Goal: Task Accomplishment & Management: Manage account settings

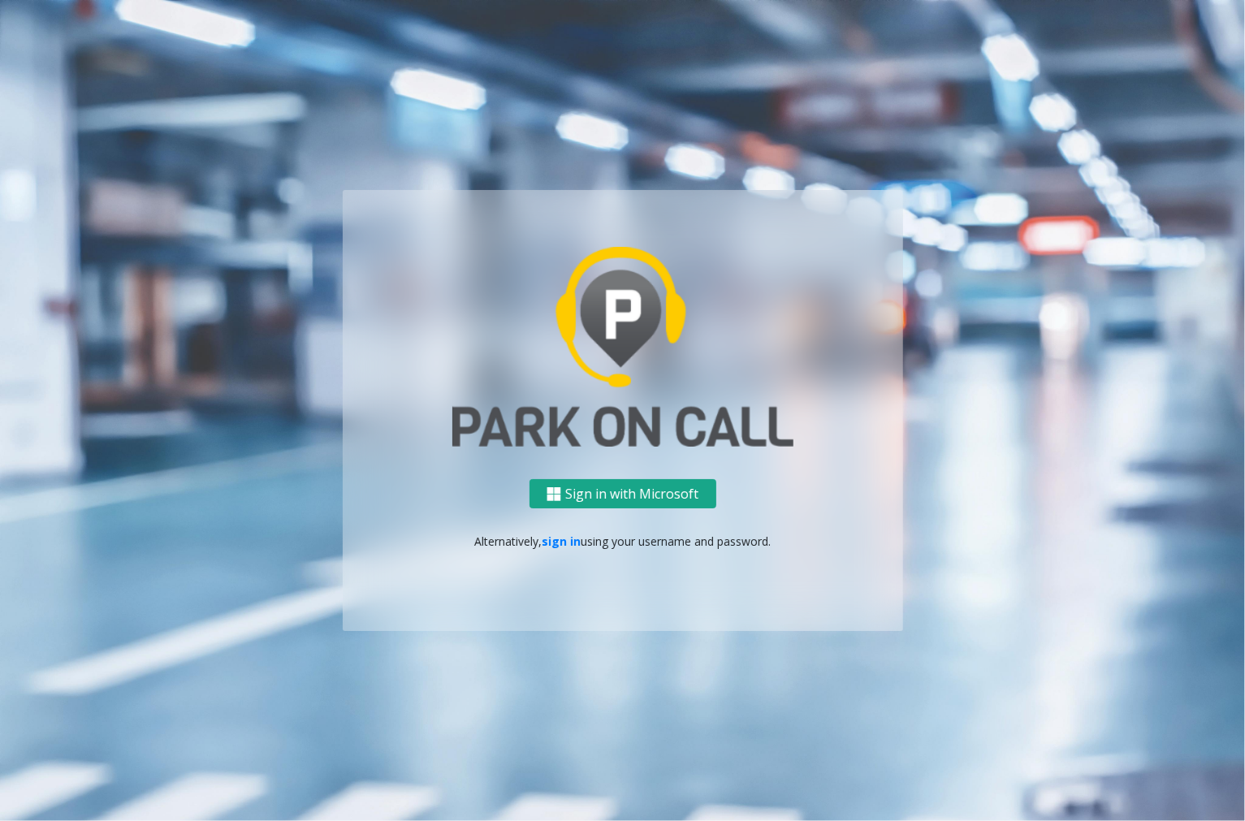
click at [638, 501] on button "Sign in with Microsoft" at bounding box center [623, 494] width 187 height 30
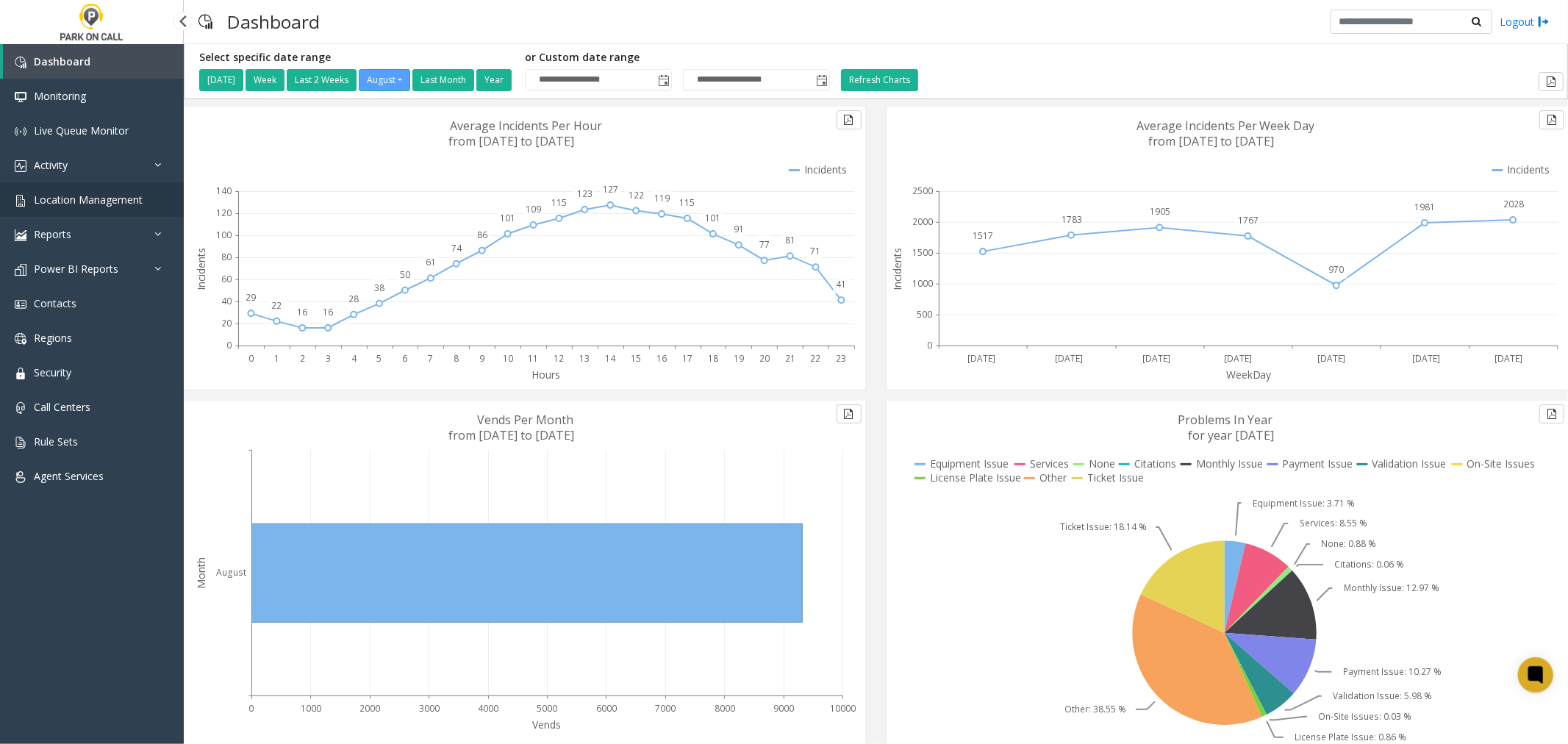
click at [75, 200] on span "Location Management" at bounding box center [88, 199] width 109 height 14
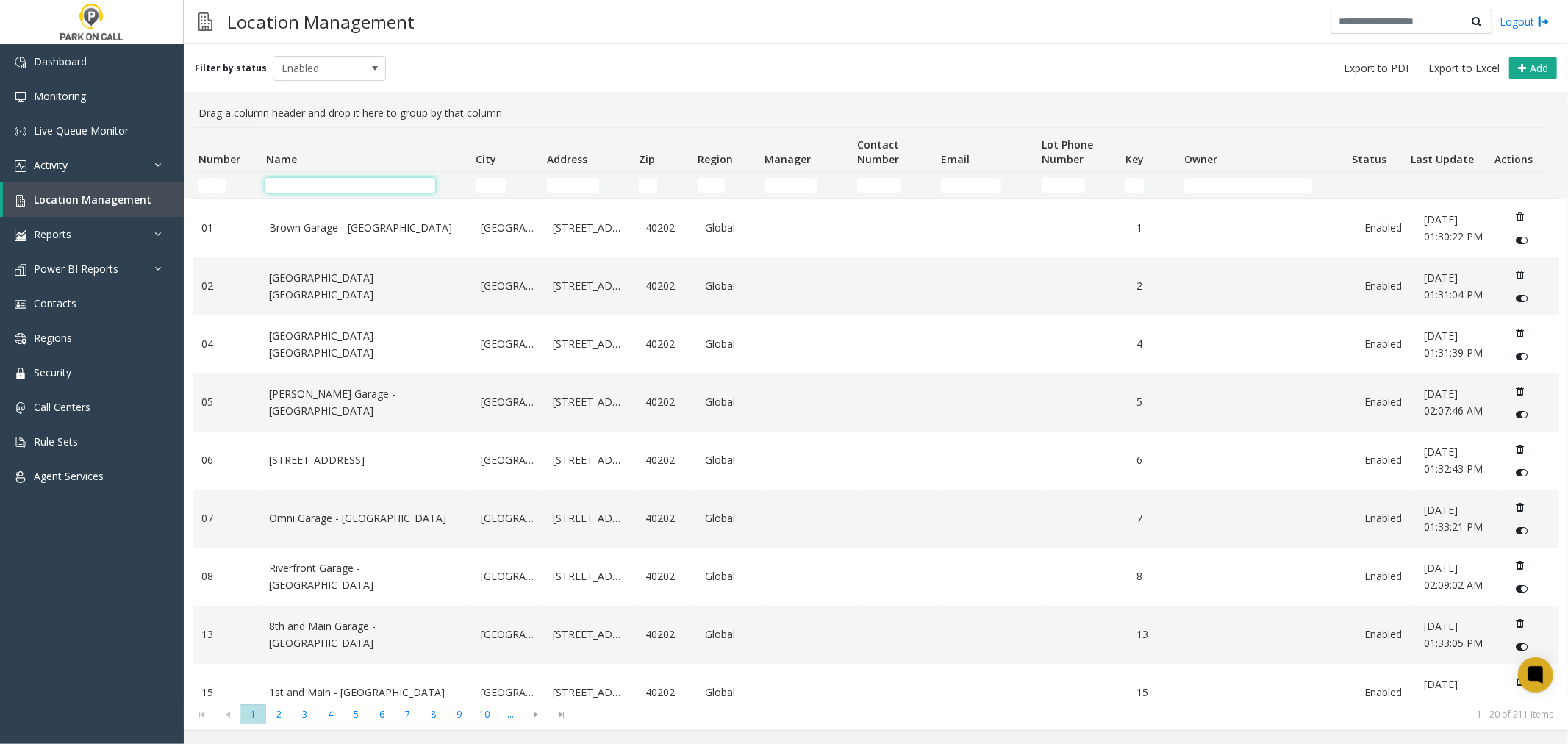
click at [303, 185] on input "Name Filter" at bounding box center [350, 186] width 170 height 14
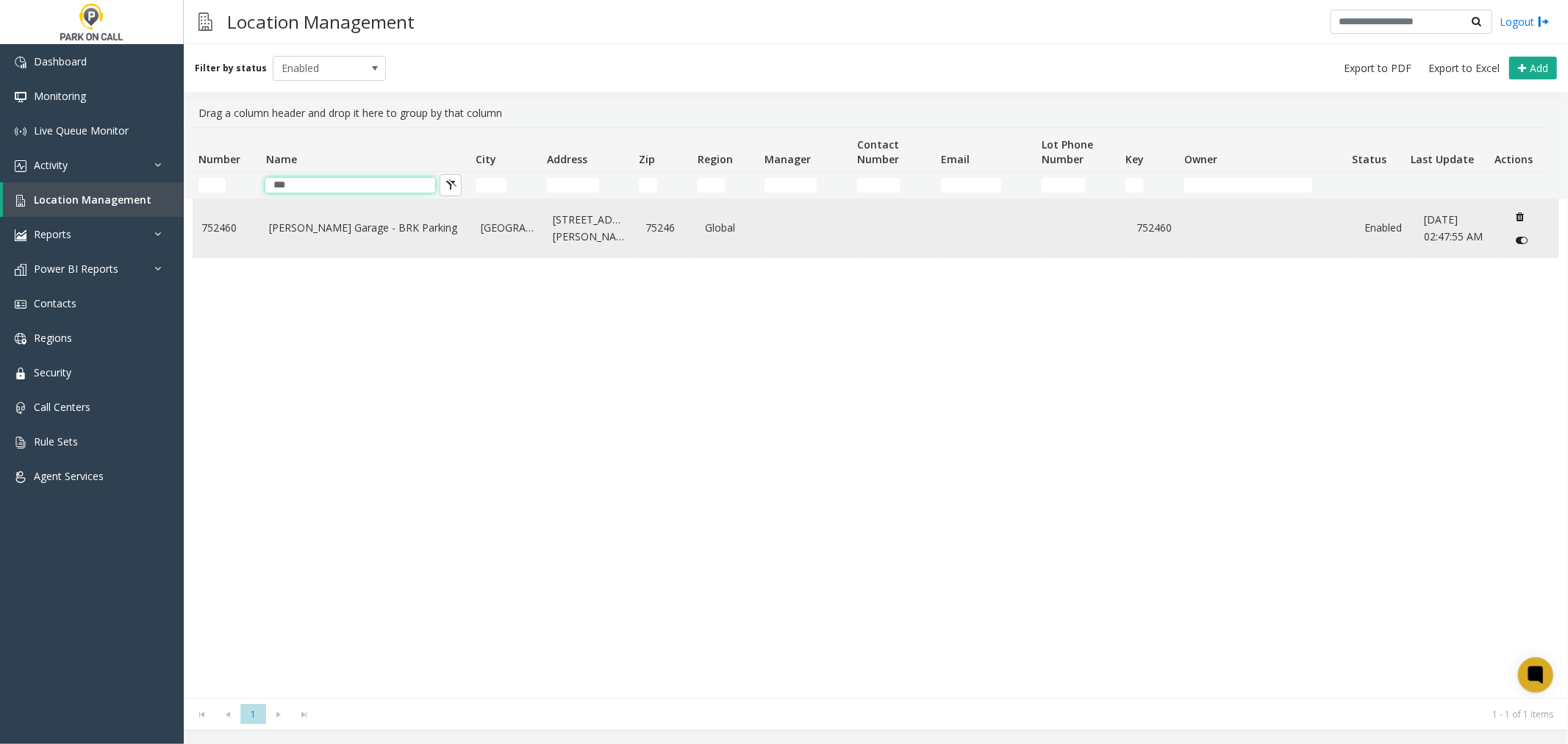
type input "***"
click at [358, 224] on link "[PERSON_NAME] Garage - BRK Parking" at bounding box center [366, 228] width 194 height 16
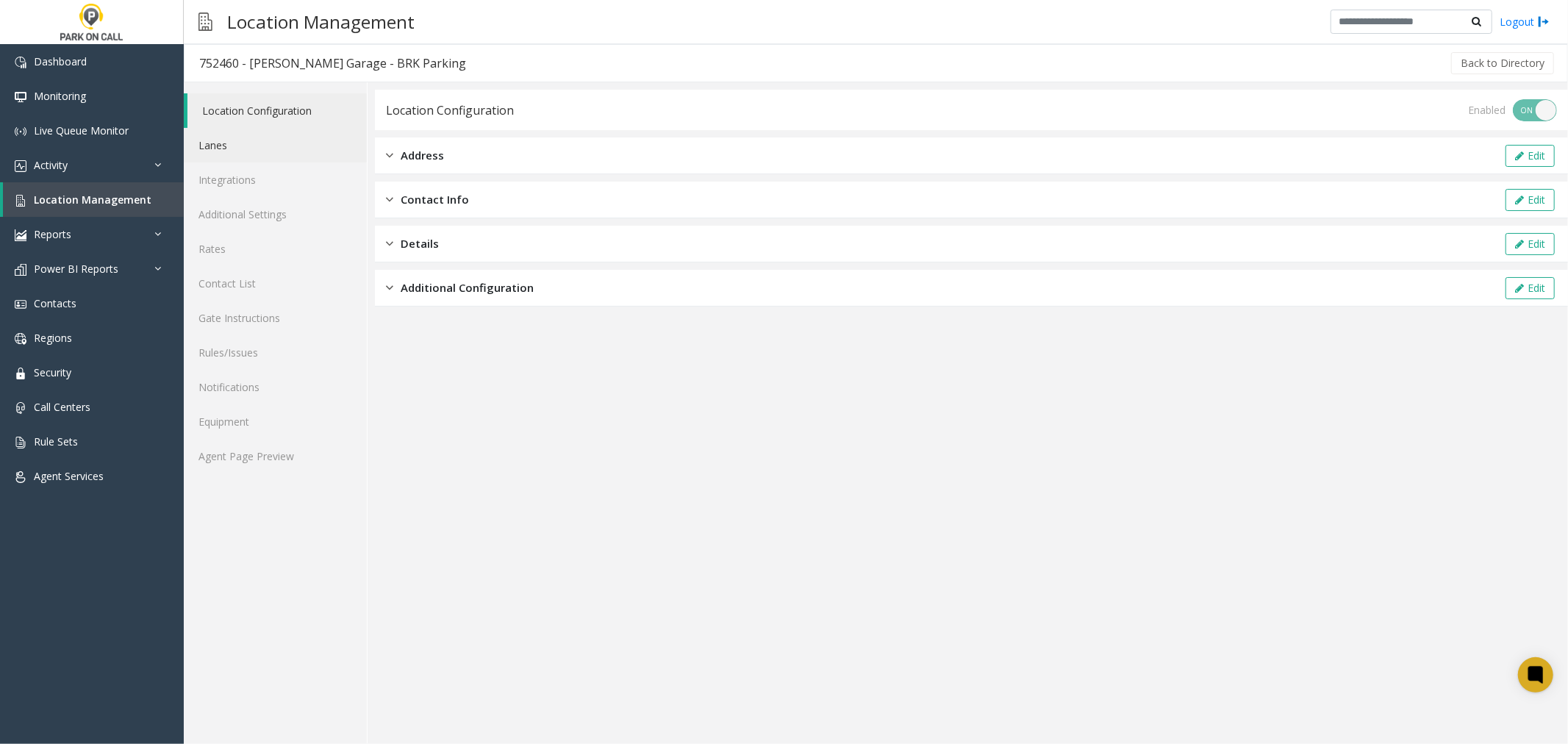
click at [243, 142] on link "Lanes" at bounding box center [275, 145] width 183 height 34
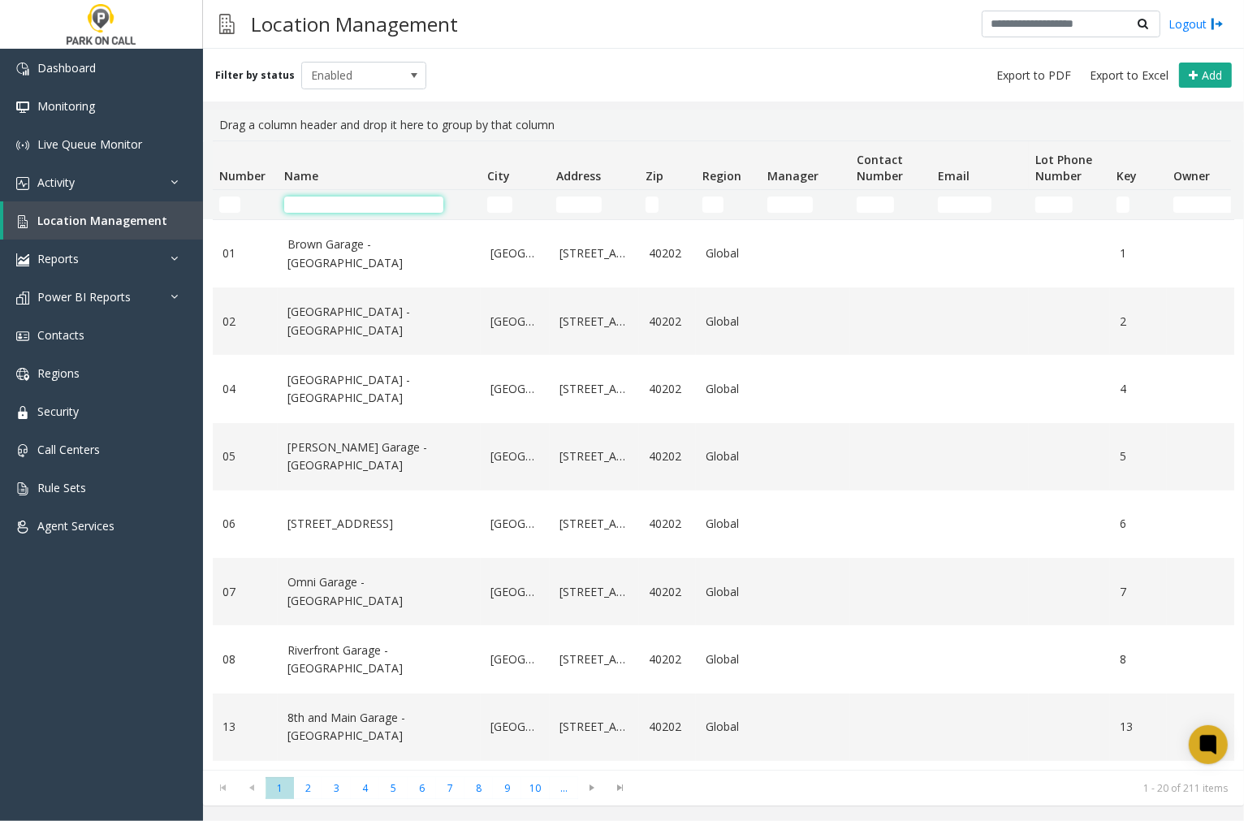
click at [309, 201] on input "Name Filter" at bounding box center [363, 205] width 159 height 16
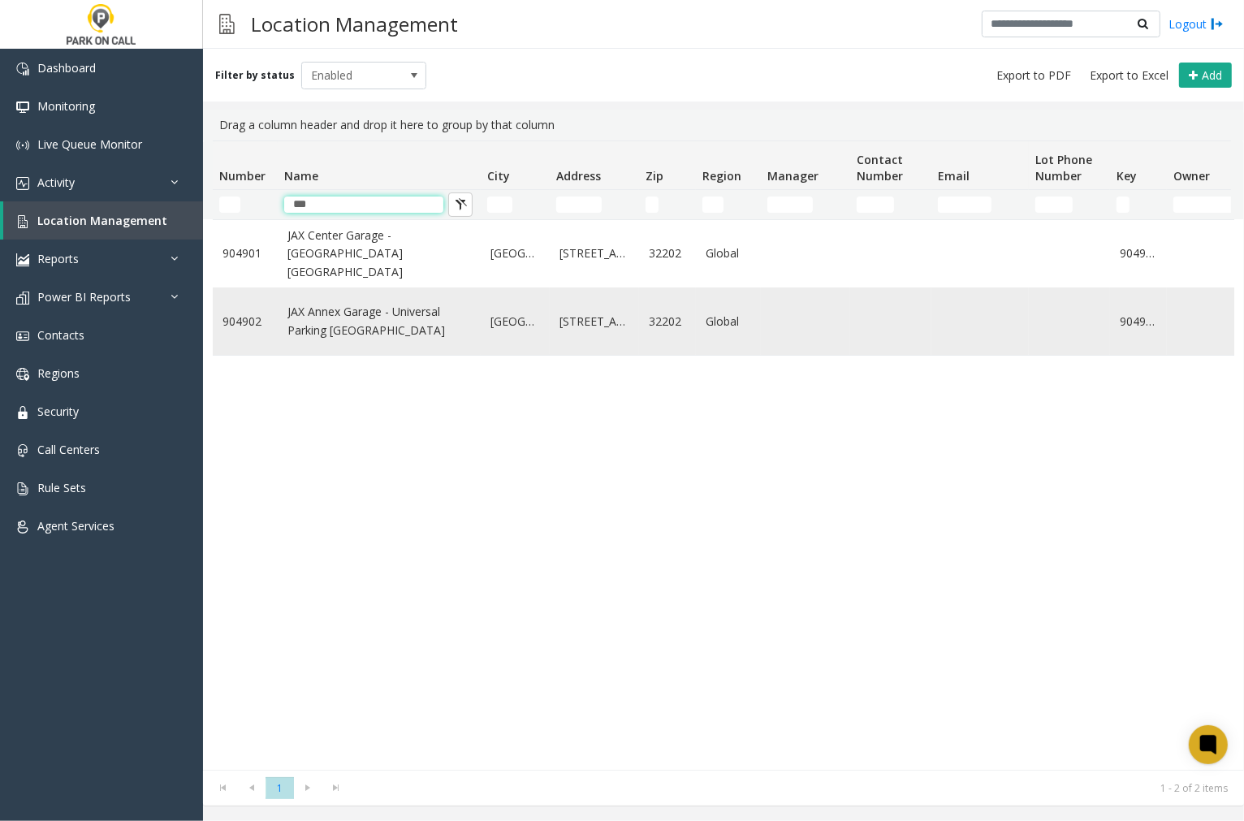
type input "***"
click at [357, 322] on link "JAX Annex Garage - Universal Parking [GEOGRAPHIC_DATA]" at bounding box center [380, 321] width 184 height 37
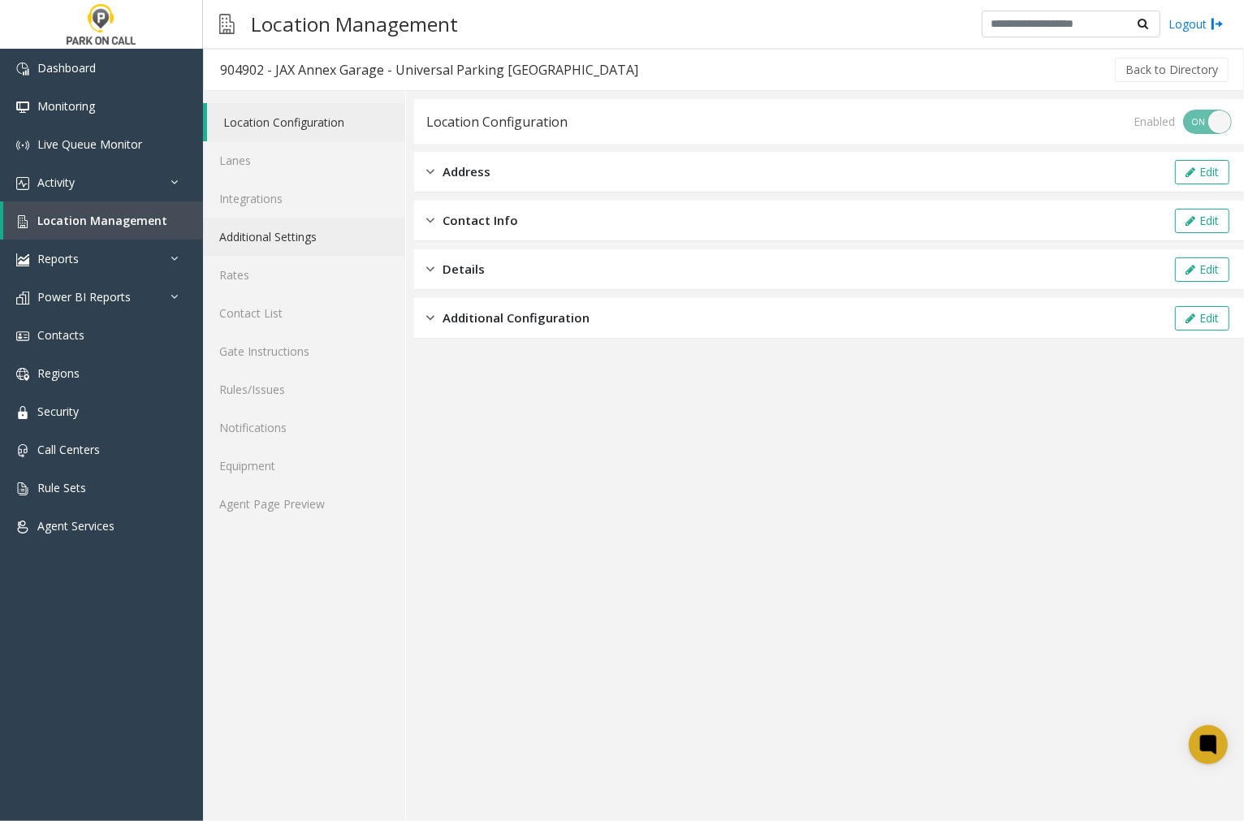
click at [357, 236] on link "Additional Settings" at bounding box center [304, 237] width 202 height 38
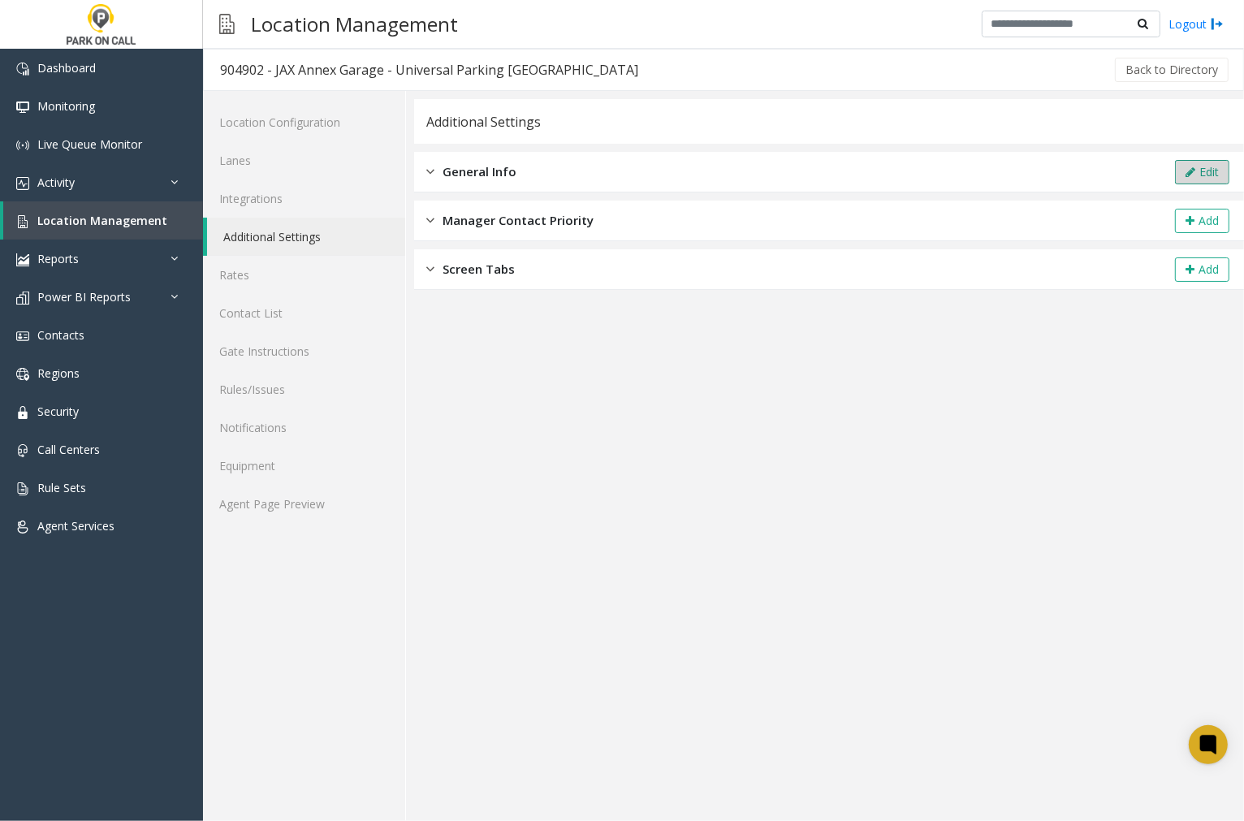
click at [1191, 171] on icon at bounding box center [1191, 172] width 10 height 11
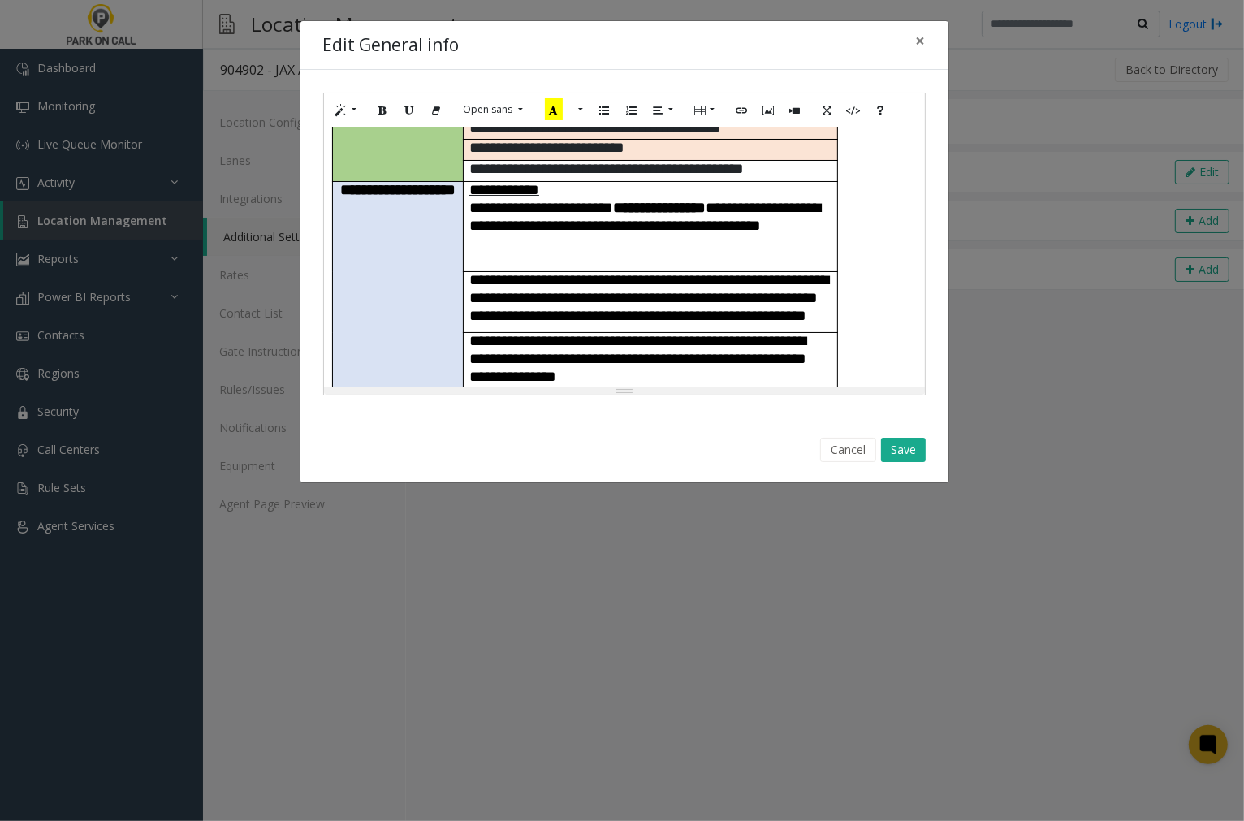
scroll to position [270, 0]
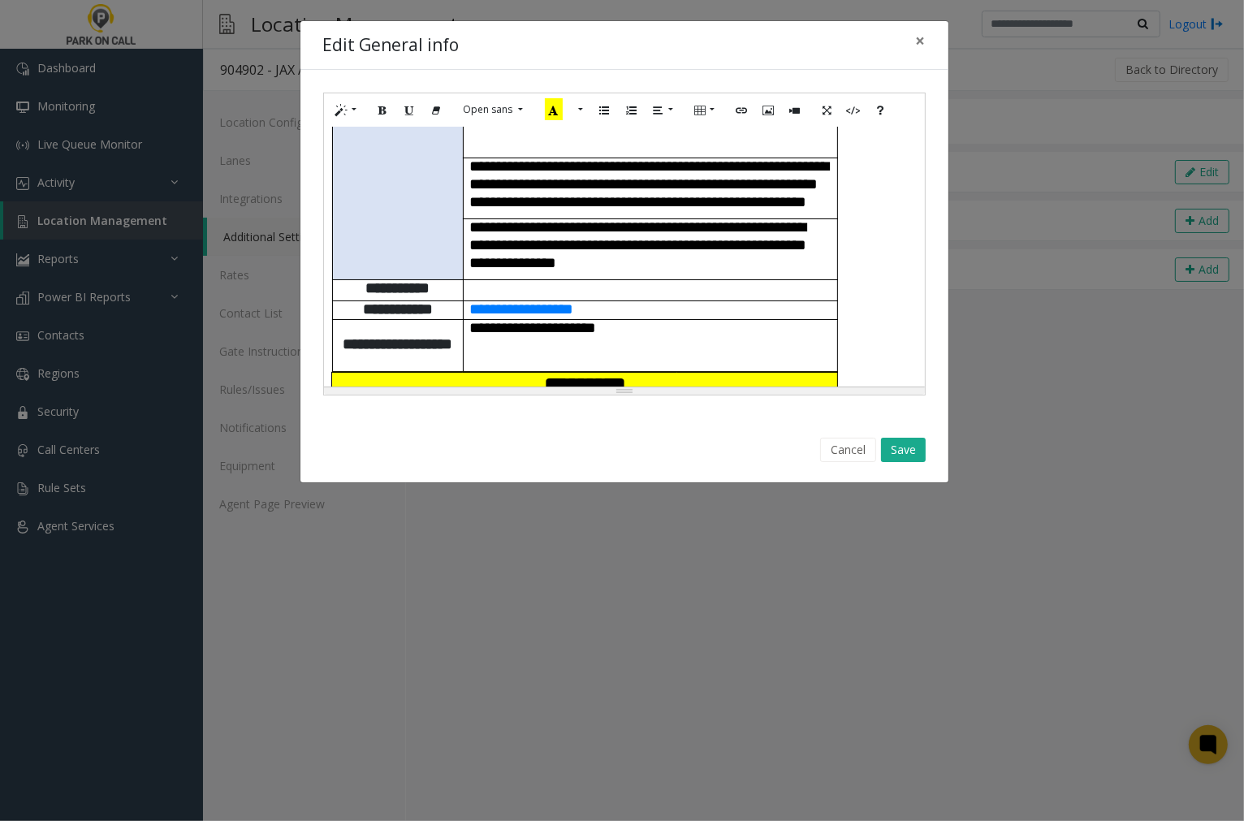
click at [528, 284] on td at bounding box center [650, 289] width 374 height 21
click at [849, 447] on button "Cancel" at bounding box center [848, 450] width 56 height 24
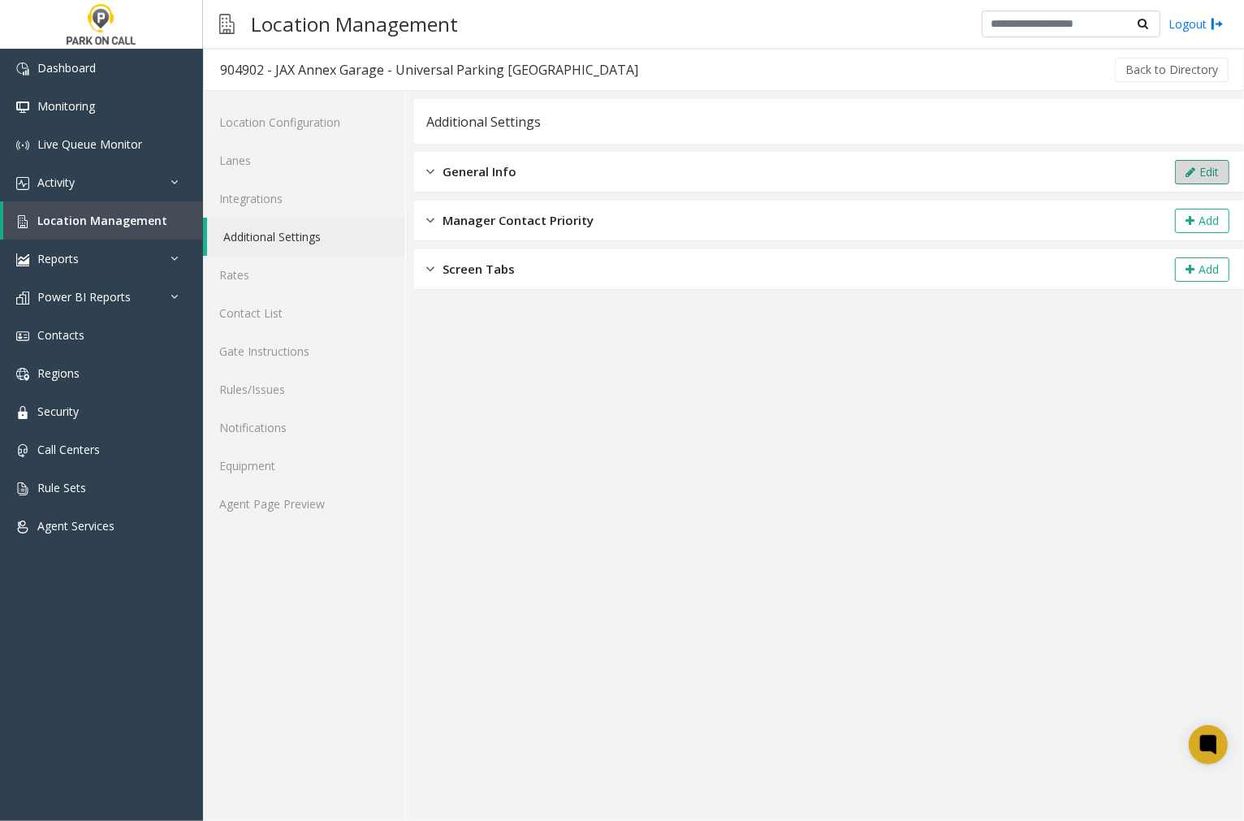
click at [1216, 175] on button "Edit" at bounding box center [1202, 172] width 54 height 24
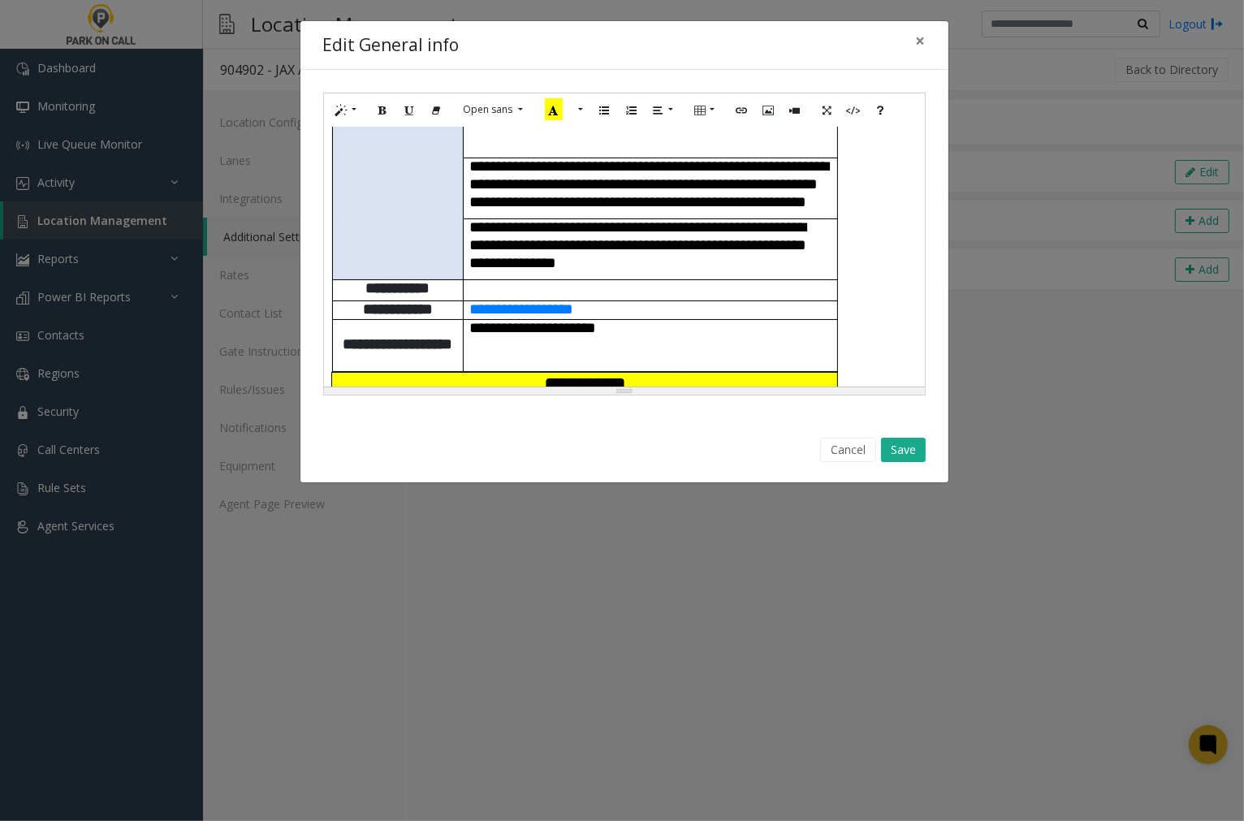
scroll to position [0, 0]
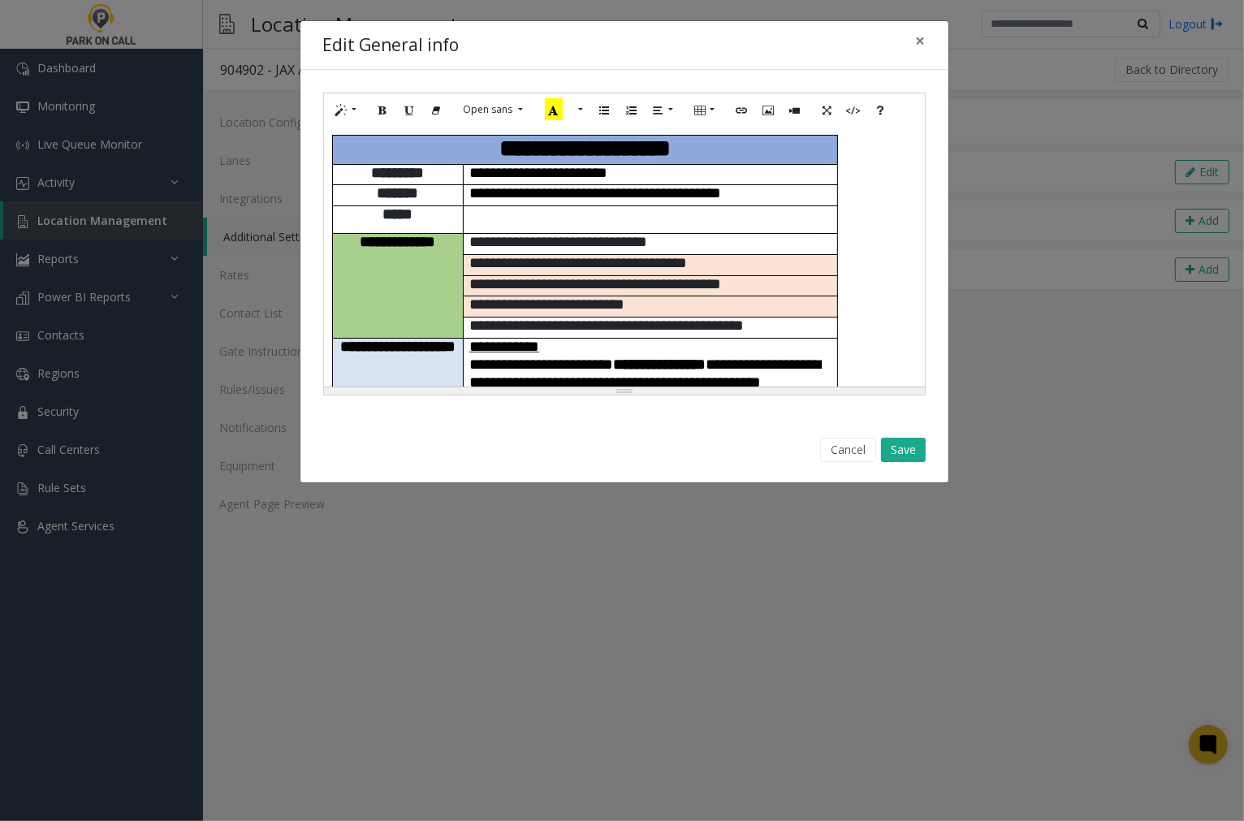
click at [332, 141] on table "**********" at bounding box center [585, 389] width 507 height 508
click at [887, 232] on div "**********" at bounding box center [624, 257] width 601 height 260
paste div
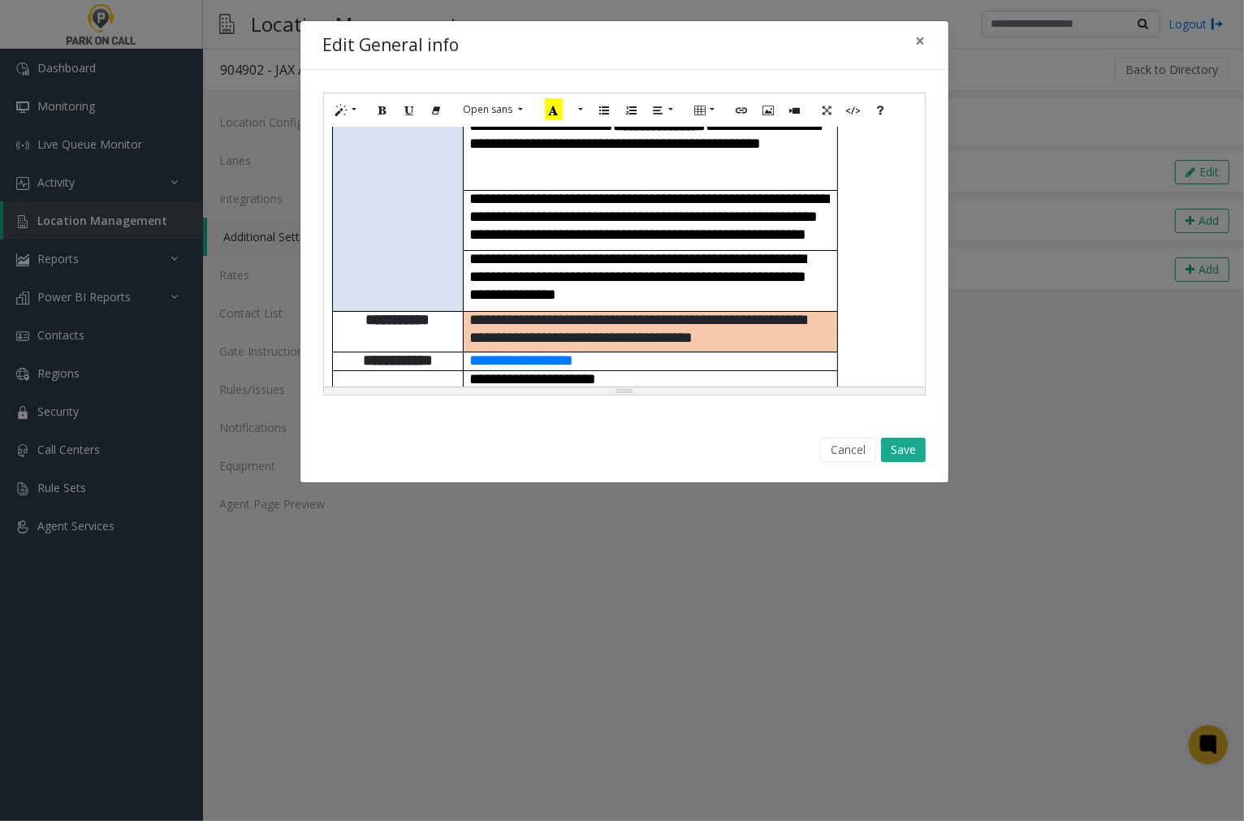
scroll to position [753, 0]
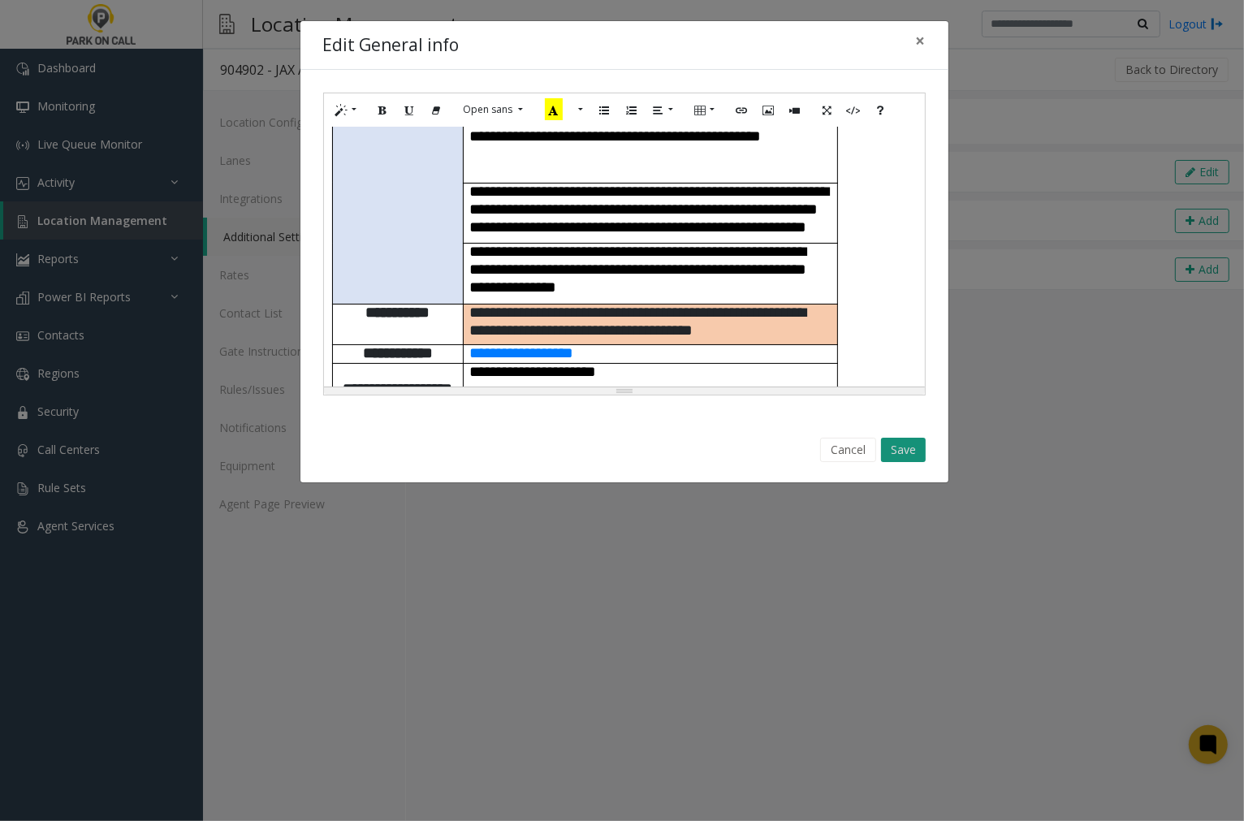
click at [905, 453] on button "Save" at bounding box center [903, 450] width 45 height 24
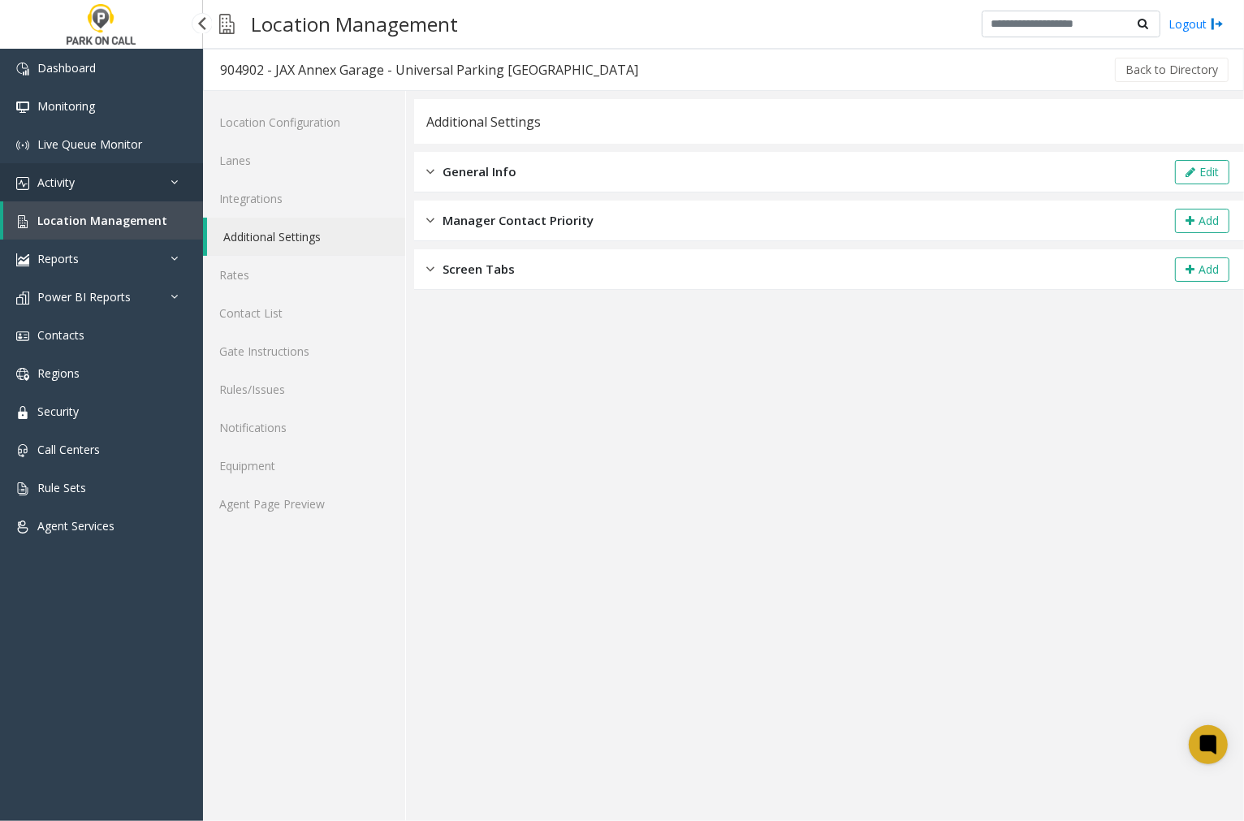
click at [87, 177] on link "Activity" at bounding box center [101, 182] width 203 height 38
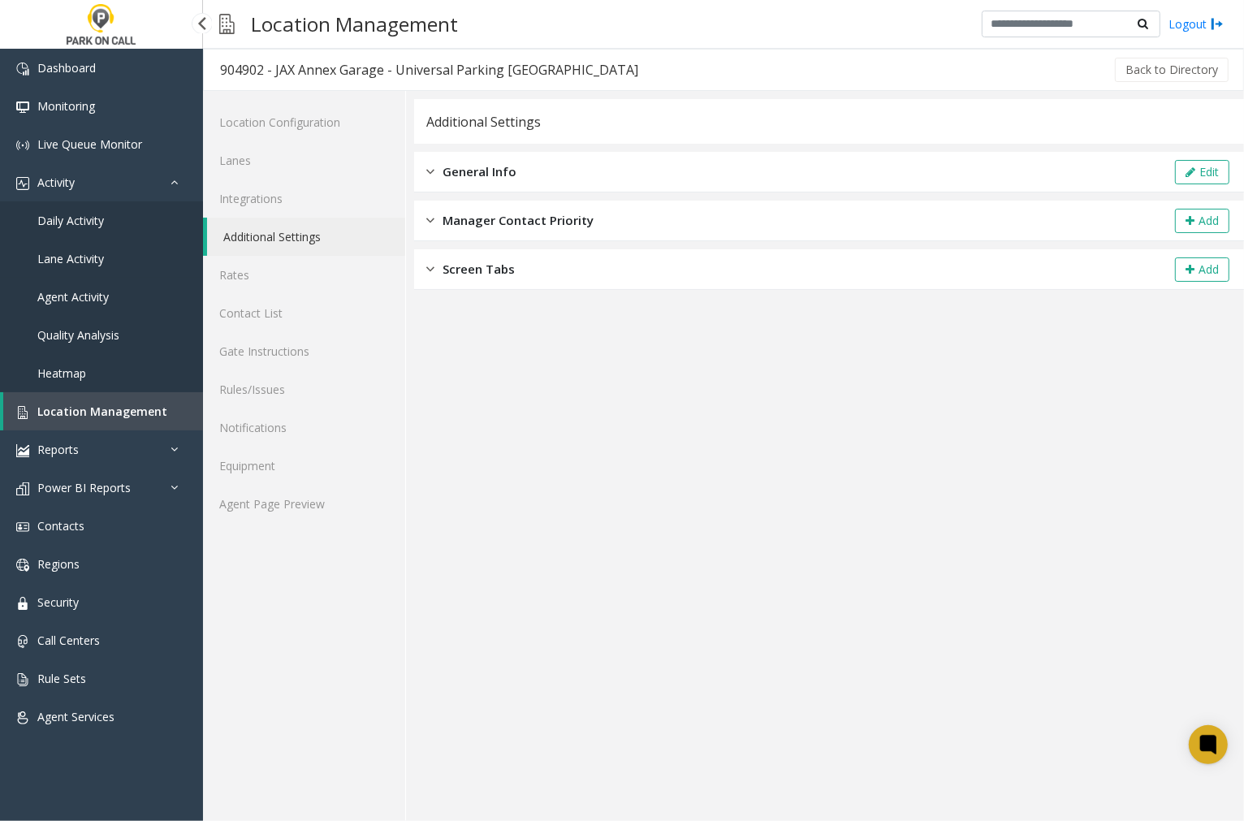
click at [84, 252] on span "Lane Activity" at bounding box center [70, 258] width 67 height 15
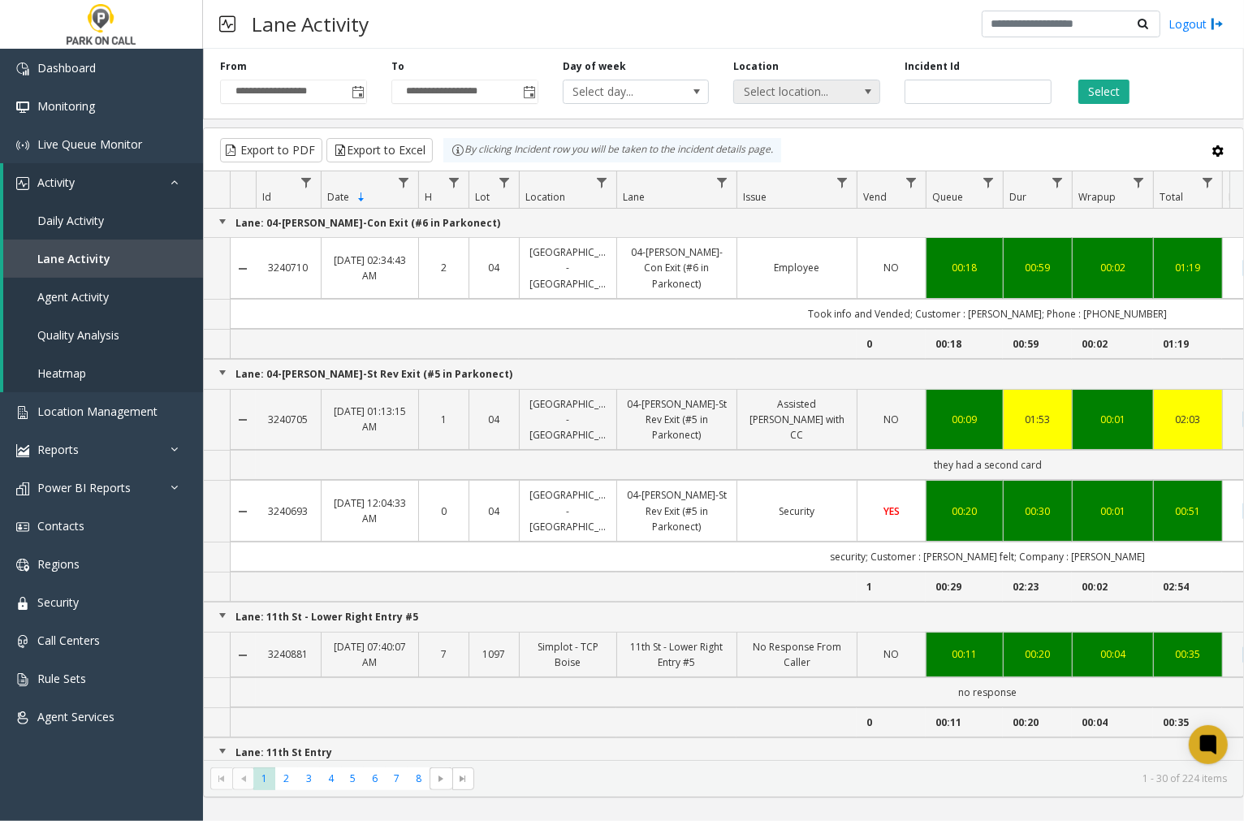
click at [870, 92] on span at bounding box center [868, 91] width 13 height 13
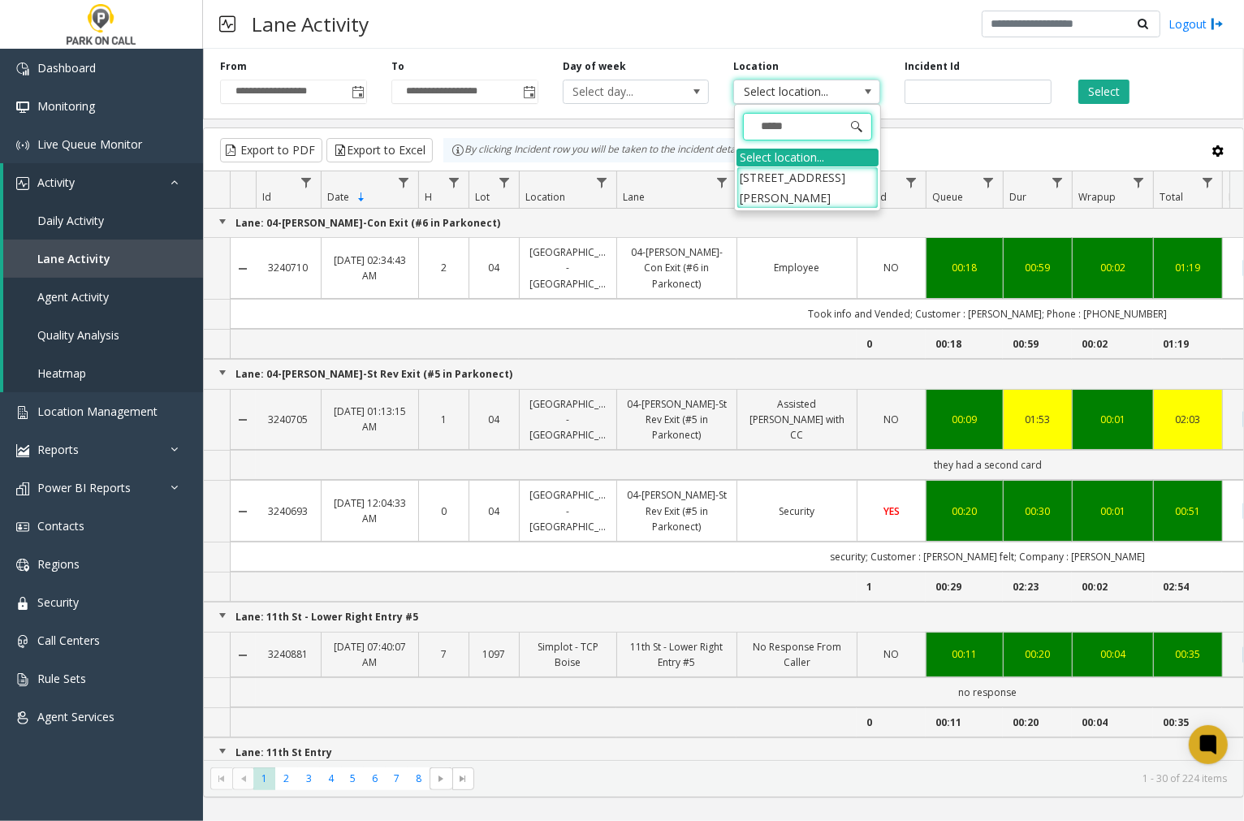
type input "******"
click at [812, 179] on li "[STREET_ADDRESS][PERSON_NAME]" at bounding box center [808, 188] width 142 height 42
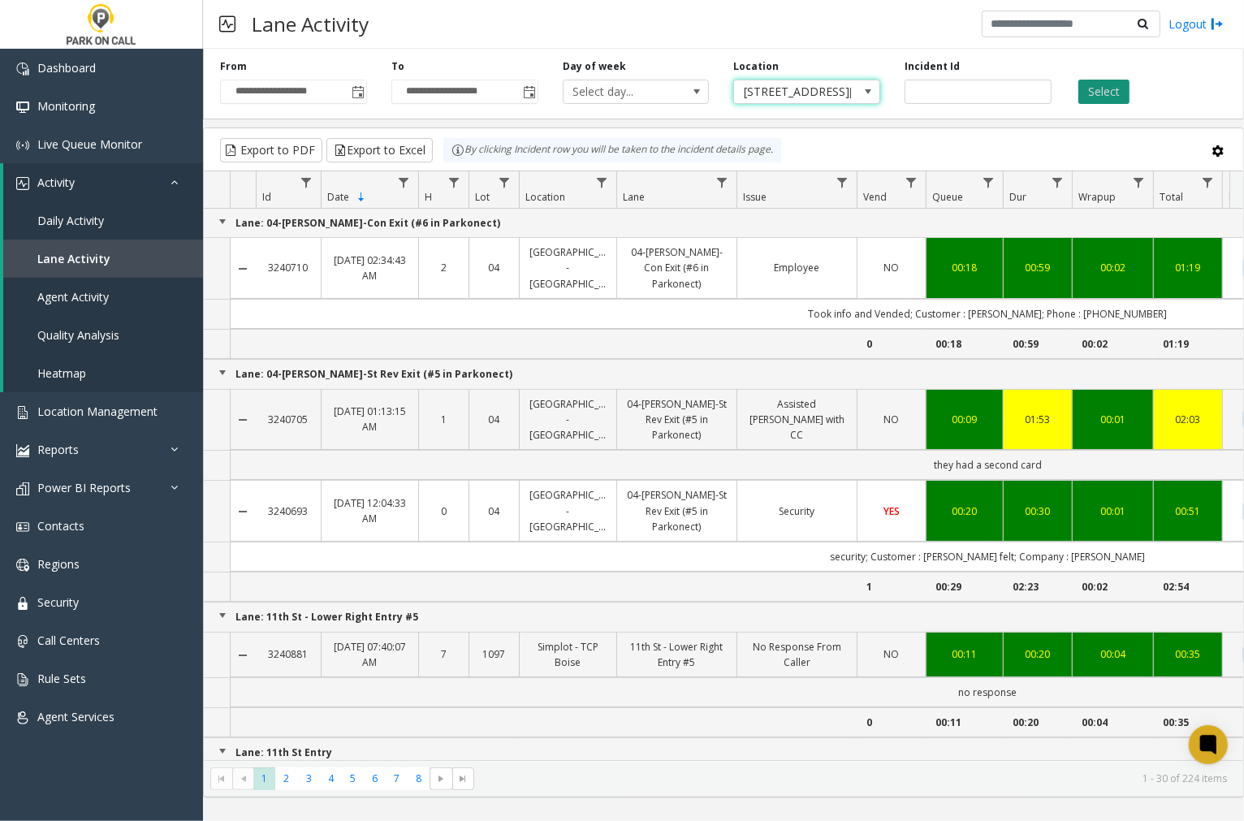
click at [1108, 92] on button "Select" at bounding box center [1104, 92] width 51 height 24
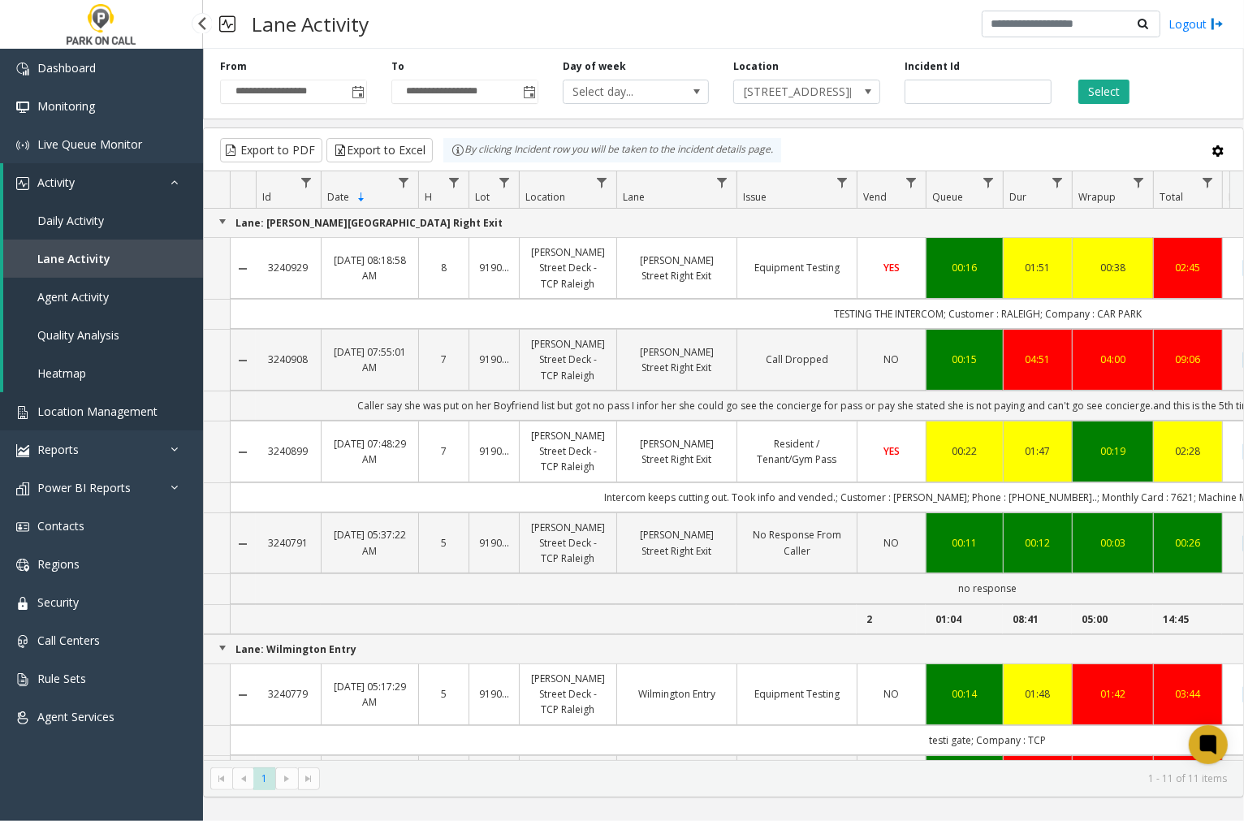
click at [84, 404] on span "Location Management" at bounding box center [97, 411] width 120 height 15
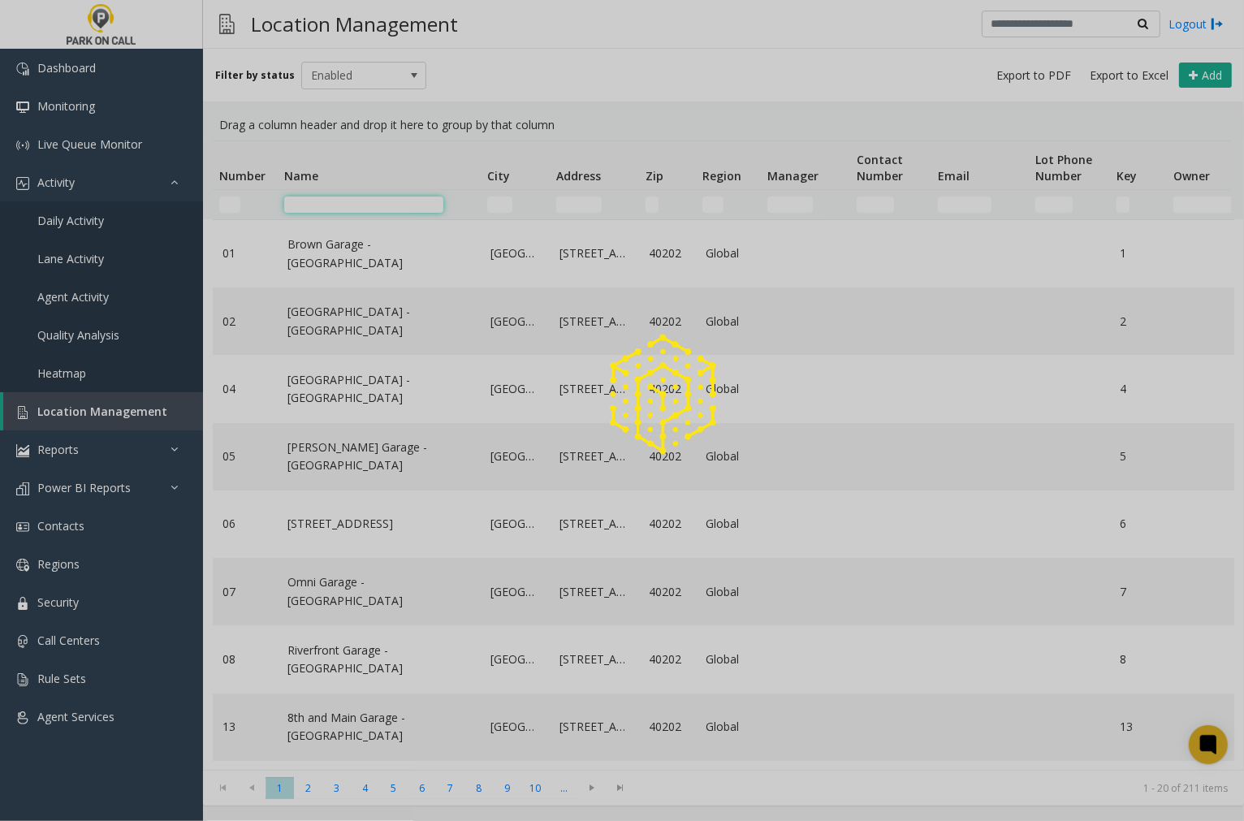
click at [327, 205] on input "Name Filter" at bounding box center [363, 205] width 159 height 16
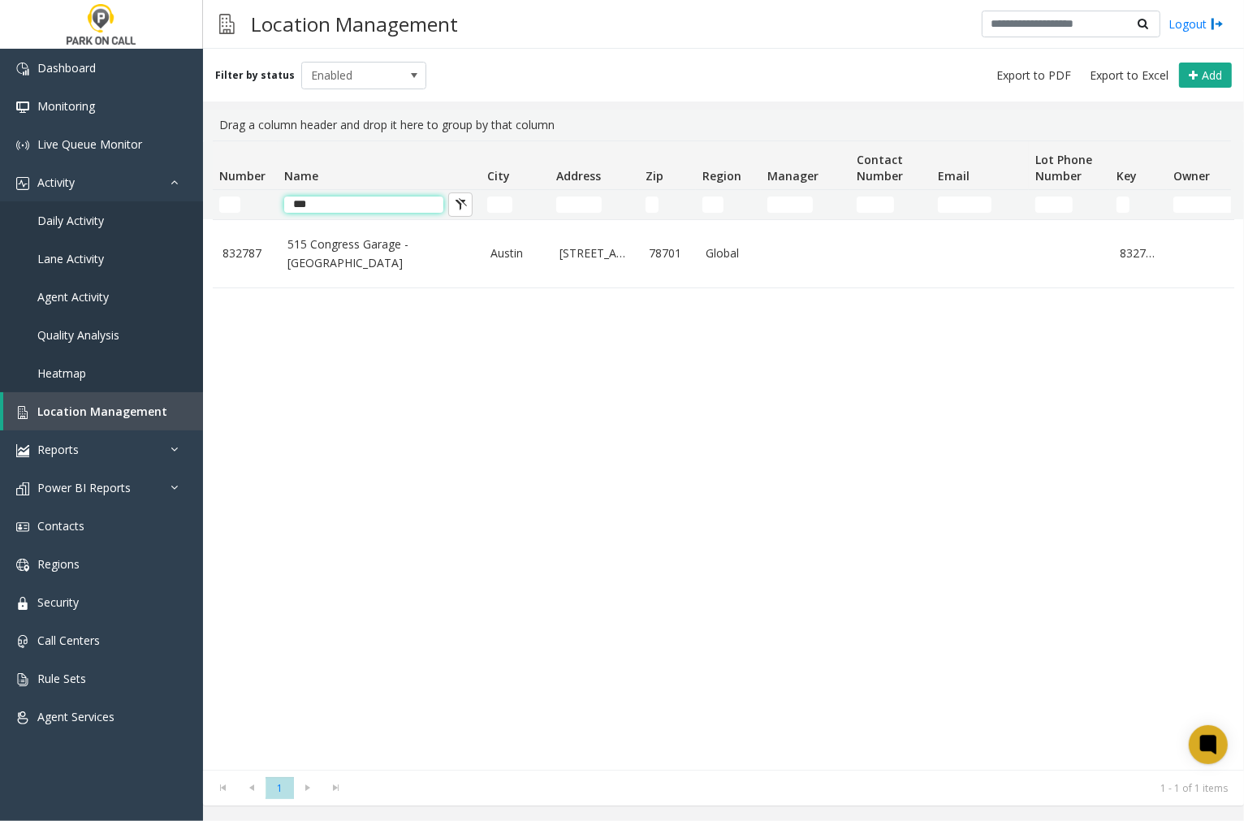
type input "***"
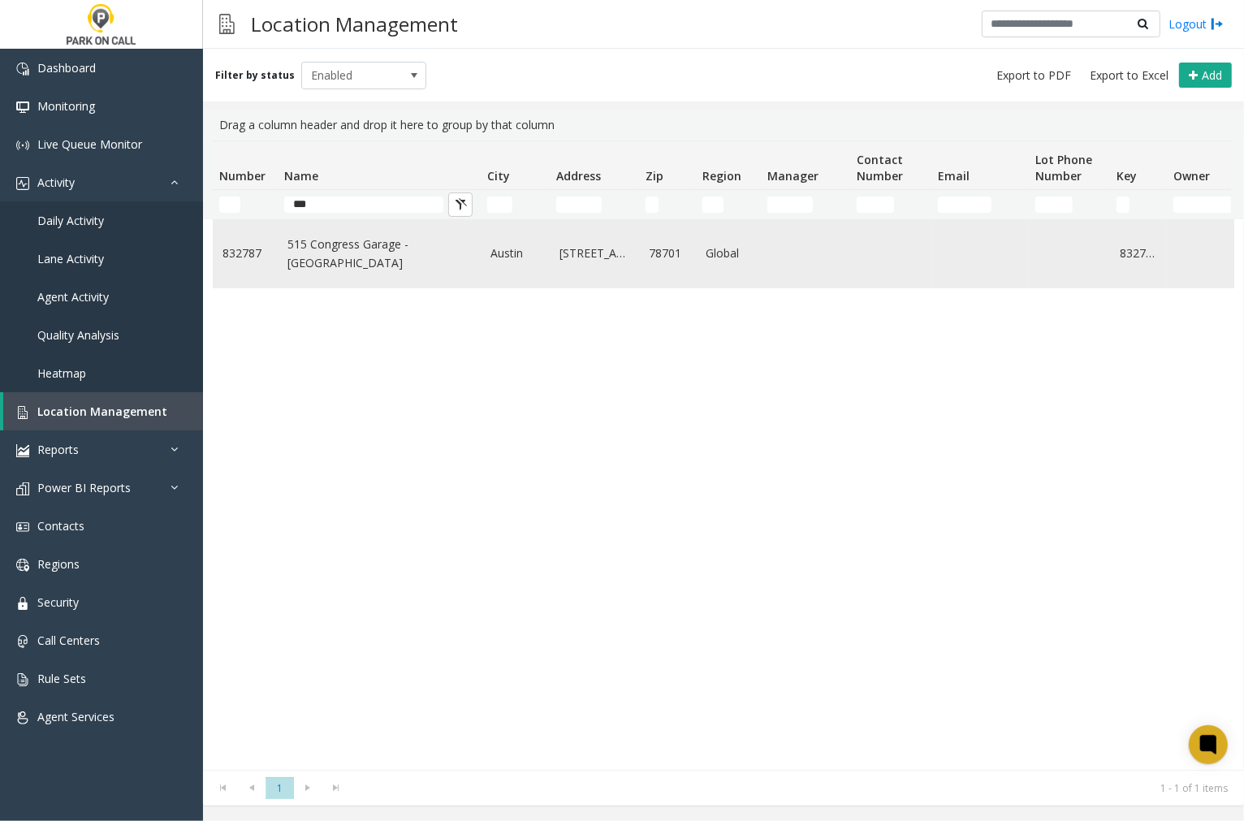
click at [340, 250] on link "515 Congress Garage - [GEOGRAPHIC_DATA]" at bounding box center [380, 254] width 184 height 37
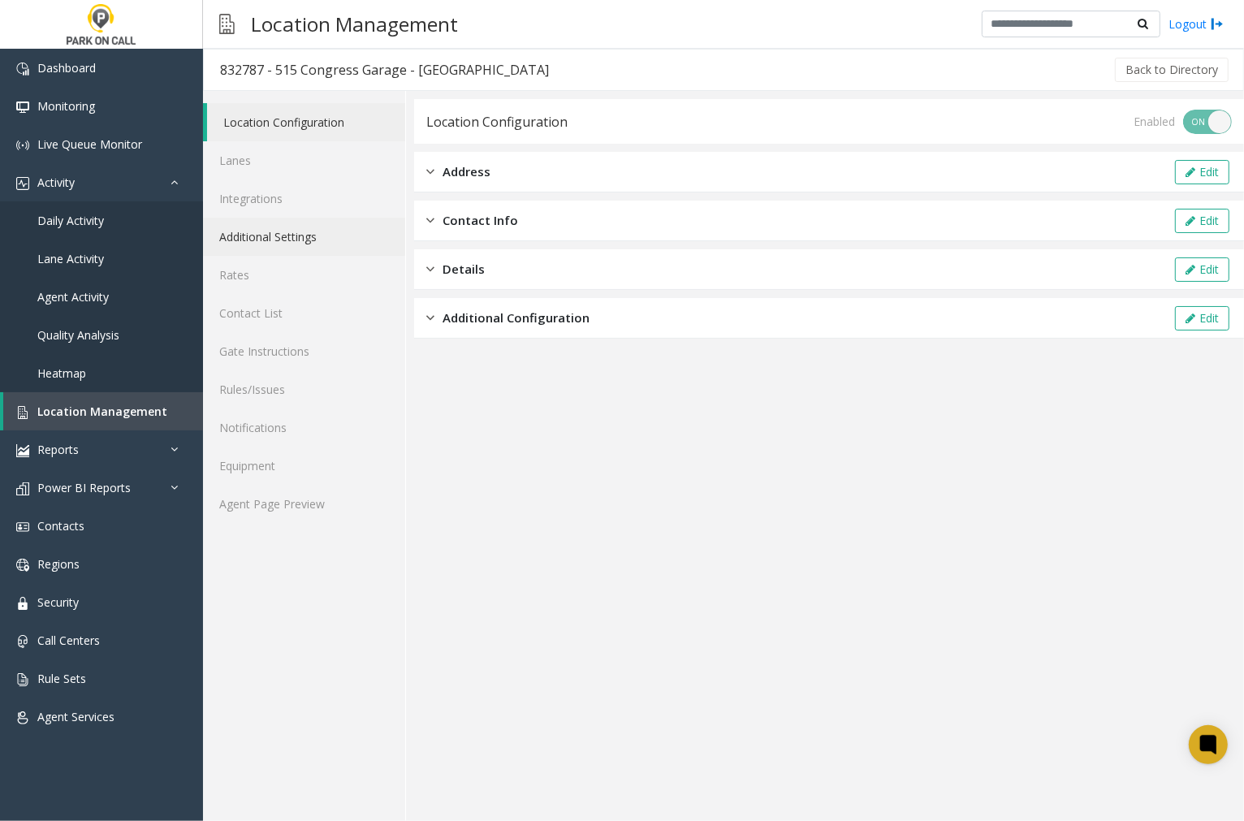
click at [291, 234] on link "Additional Settings" at bounding box center [304, 237] width 202 height 38
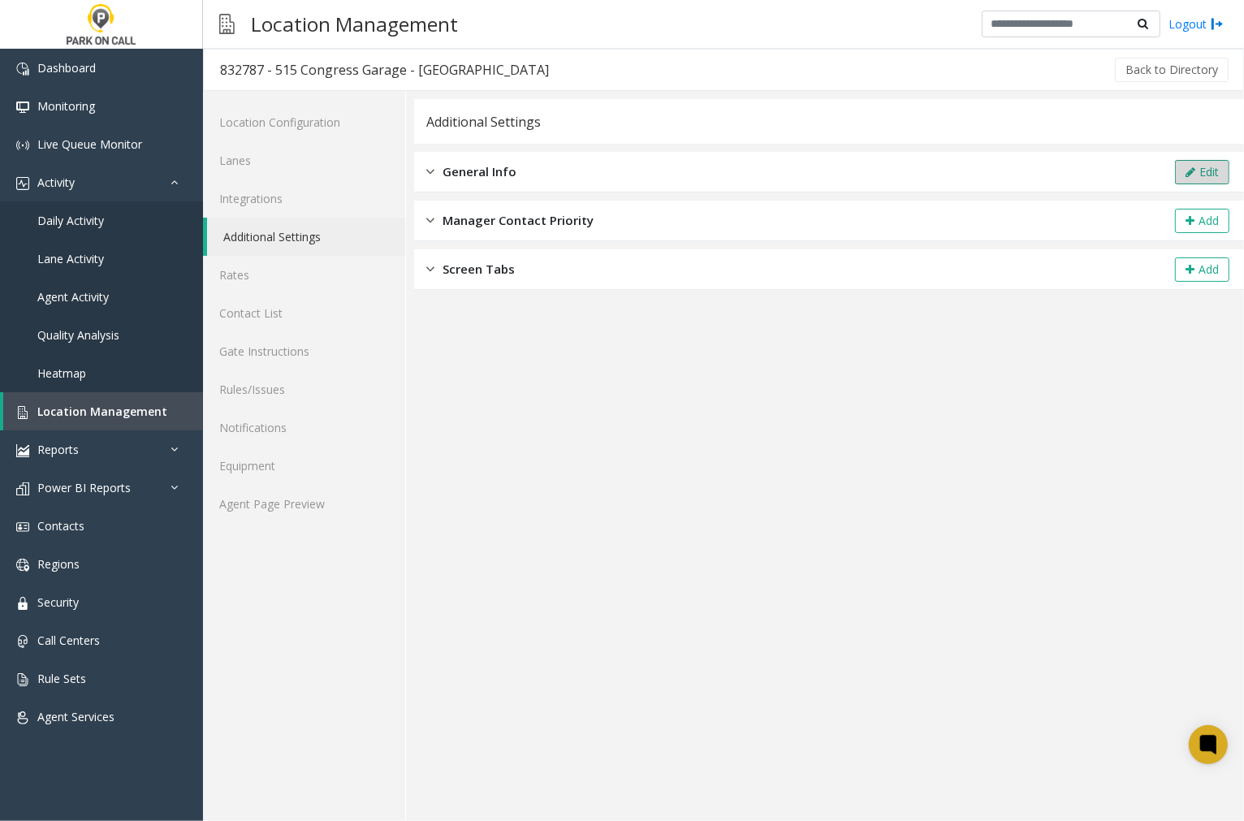
click at [1181, 165] on button "Edit" at bounding box center [1202, 172] width 54 height 24
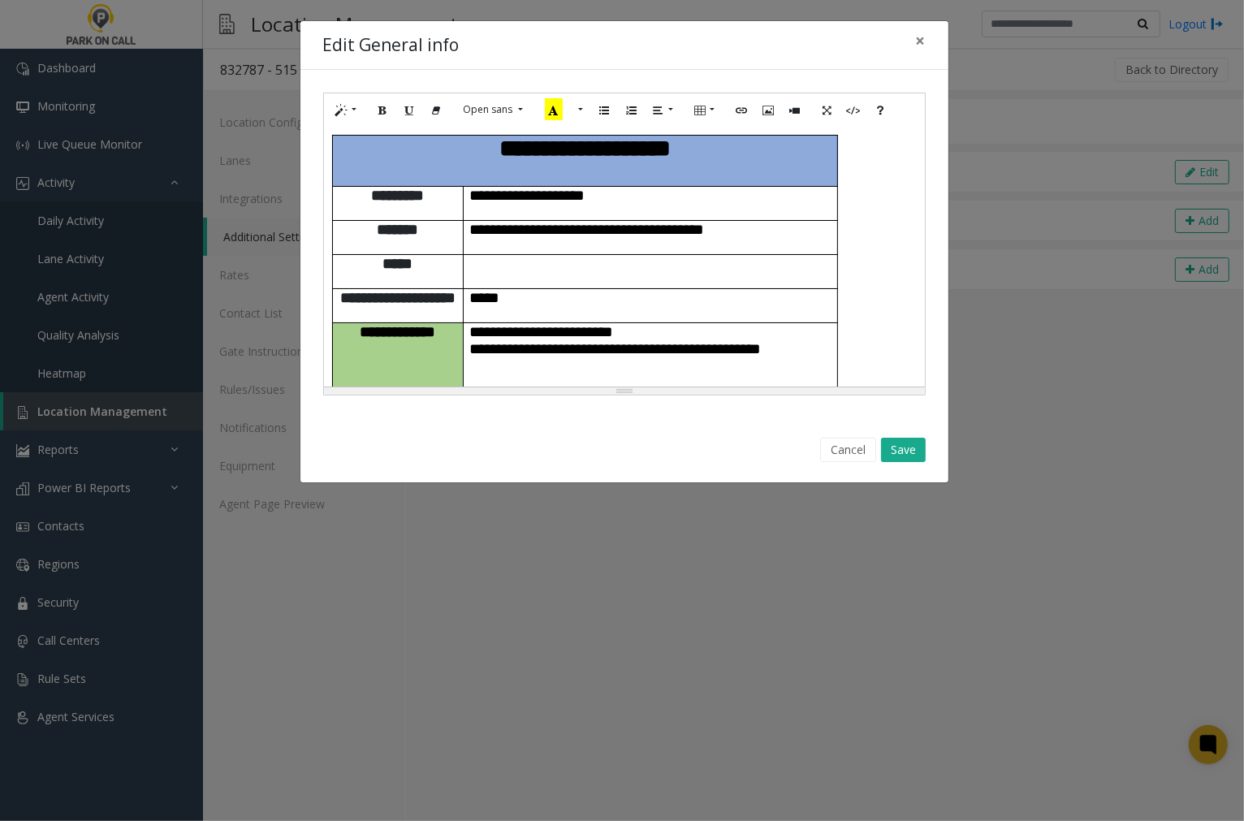
click at [332, 141] on td "**********" at bounding box center [585, 160] width 506 height 51
paste div
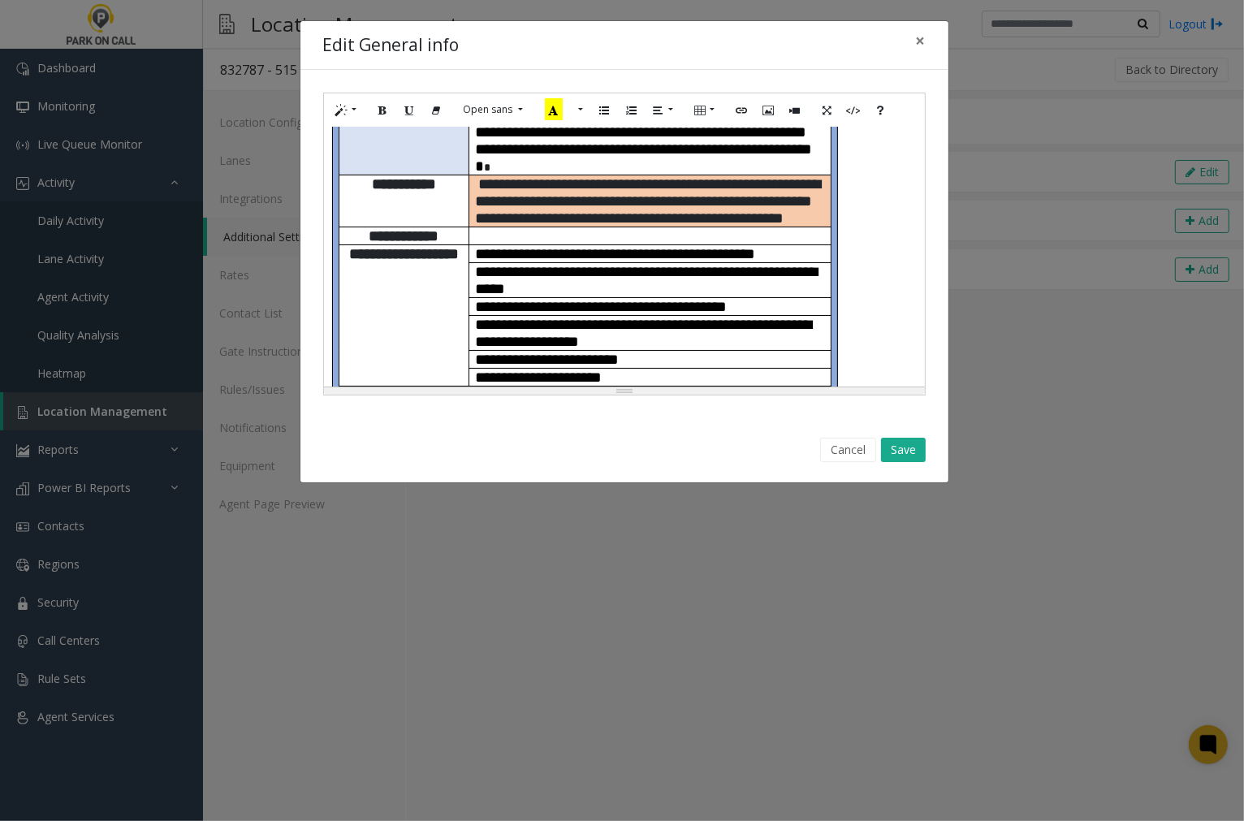
scroll to position [448, 0]
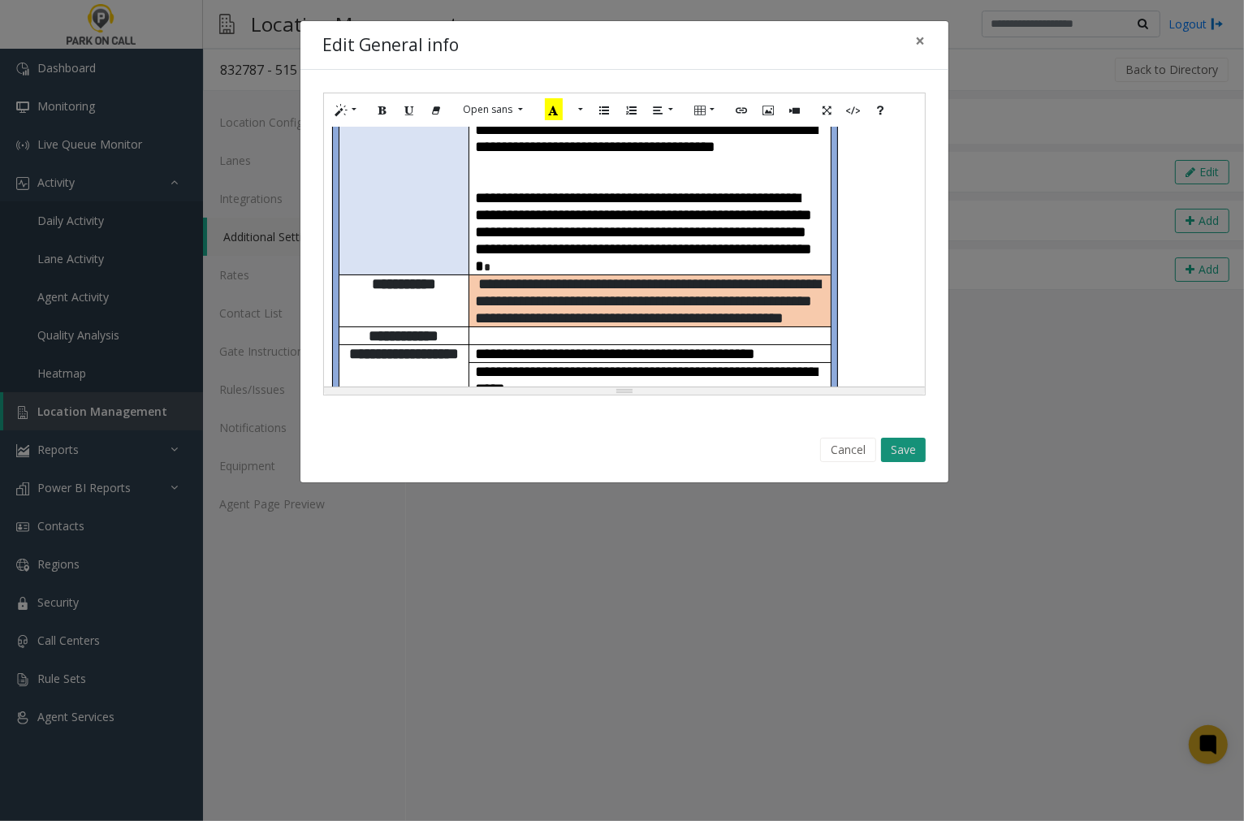
click at [911, 451] on button "Save" at bounding box center [903, 450] width 45 height 24
